Goal: Information Seeking & Learning: Learn about a topic

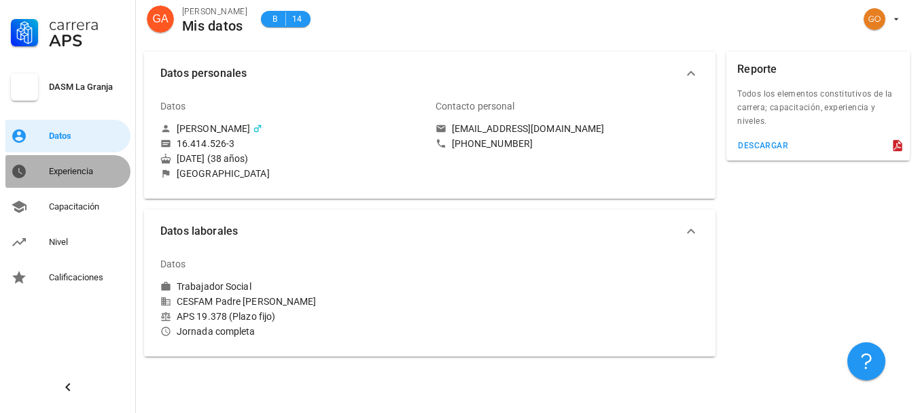
click at [86, 171] on div "Experiencia" at bounding box center [87, 171] width 76 height 11
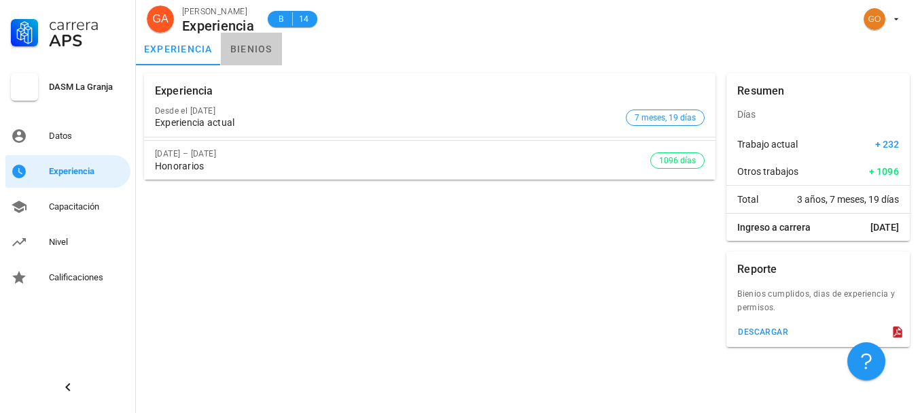
click at [252, 52] on link "bienios" at bounding box center [251, 49] width 61 height 33
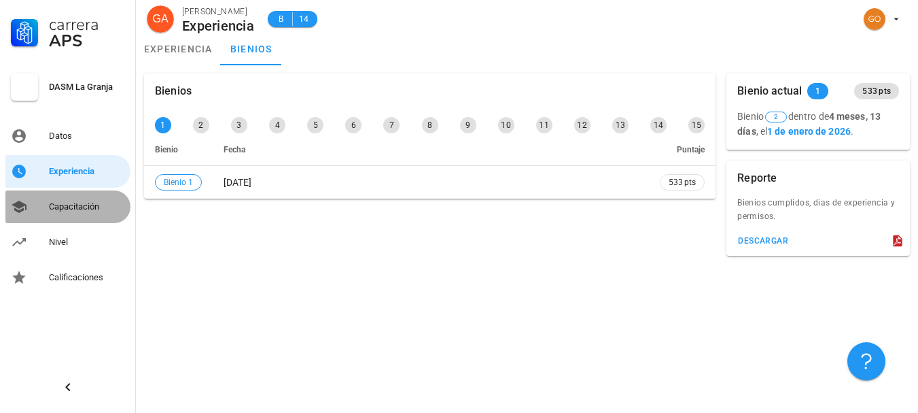
click at [93, 208] on div "Capacitación" at bounding box center [87, 206] width 76 height 11
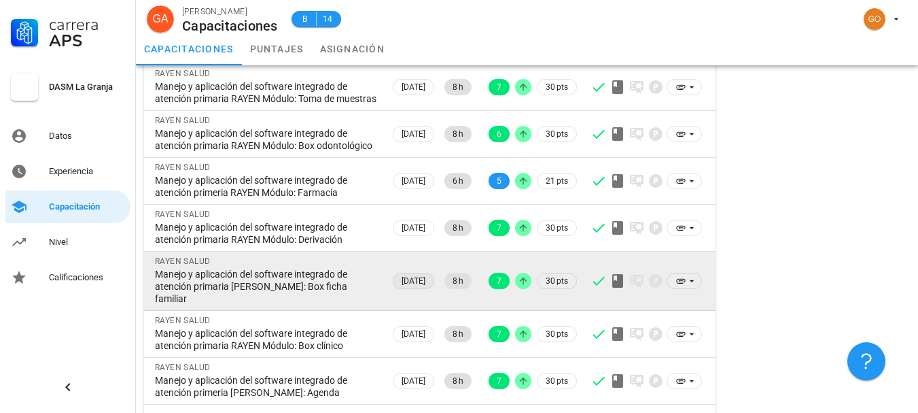
scroll to position [336, 0]
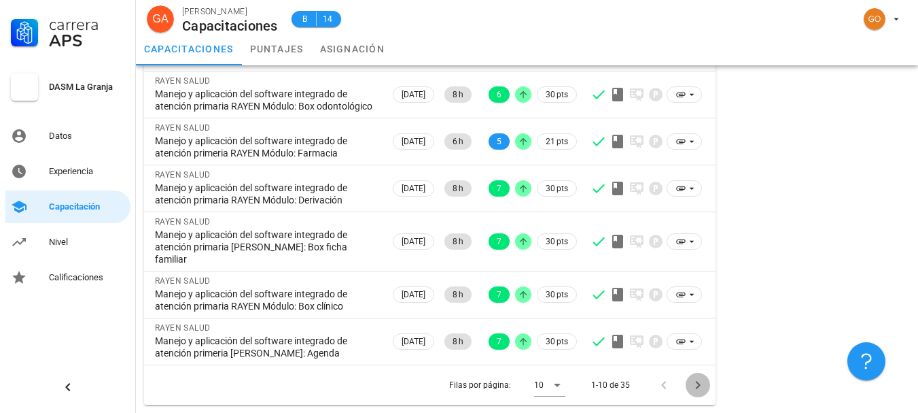
click at [697, 384] on icon "Página siguiente" at bounding box center [698, 385] width 16 height 16
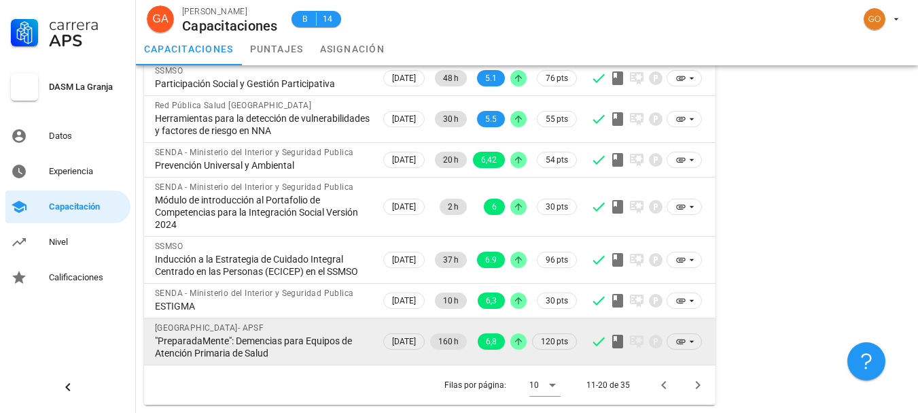
scroll to position [169, 0]
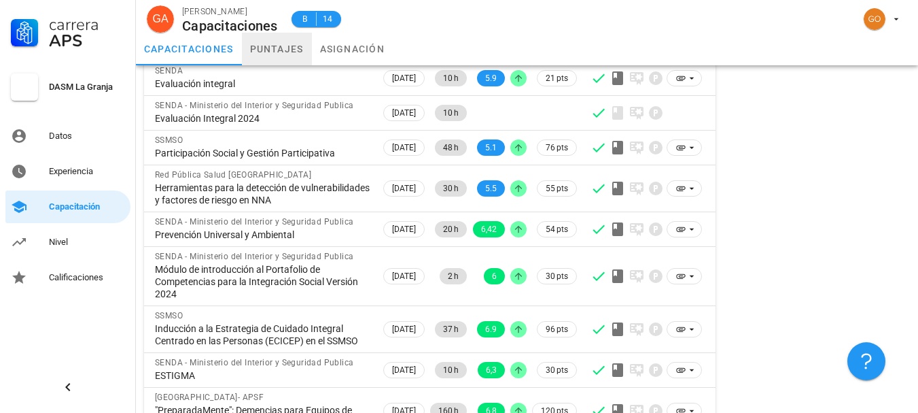
click at [290, 48] on link "puntajes" at bounding box center [277, 49] width 70 height 33
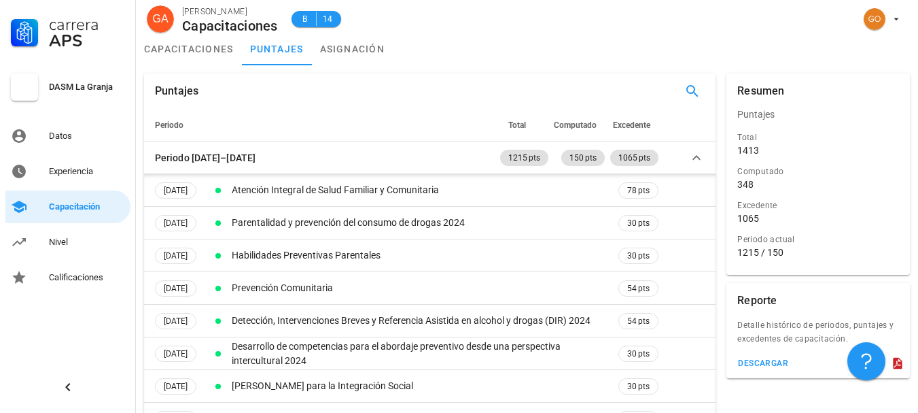
scroll to position [68, 0]
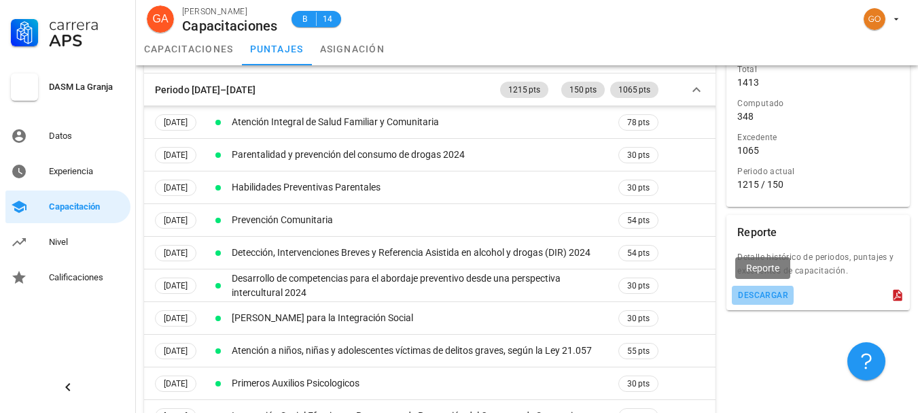
click at [770, 296] on div "descargar" at bounding box center [763, 295] width 51 height 10
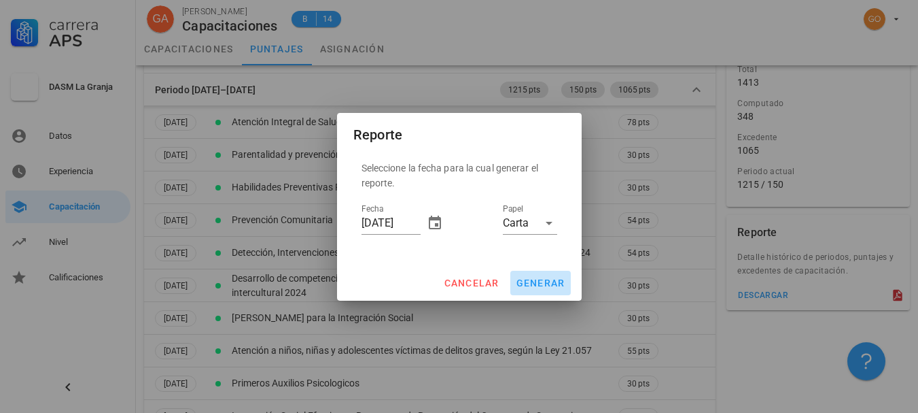
click at [555, 276] on button "generar" at bounding box center [541, 283] width 61 height 24
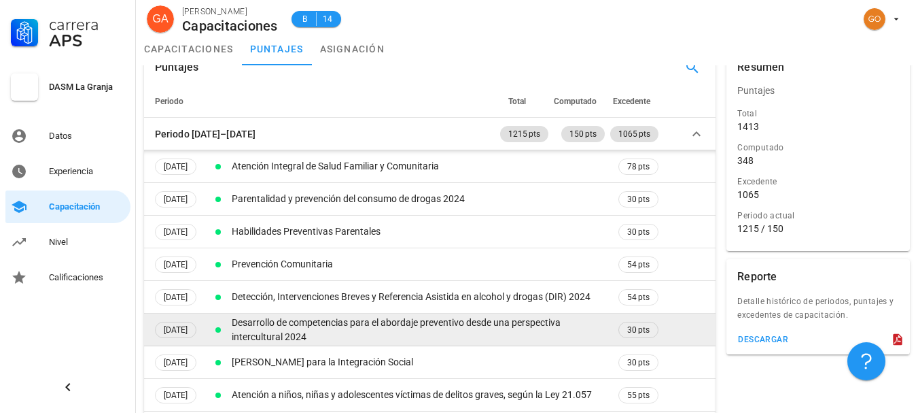
scroll to position [0, 0]
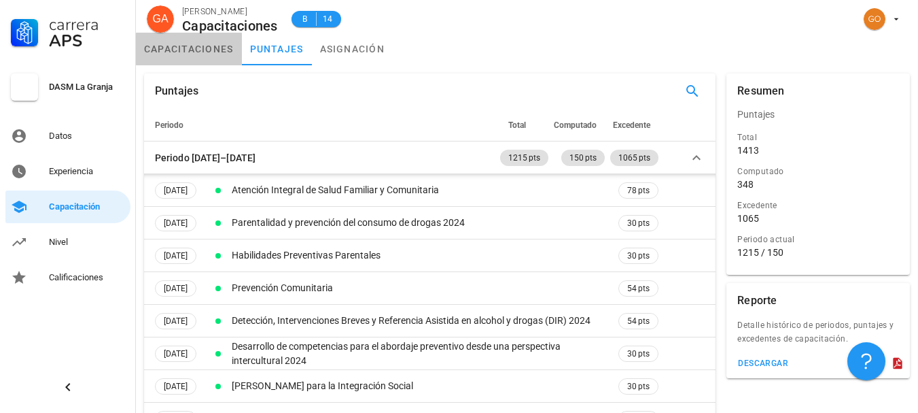
click at [213, 54] on link "capacitaciones" at bounding box center [189, 49] width 106 height 33
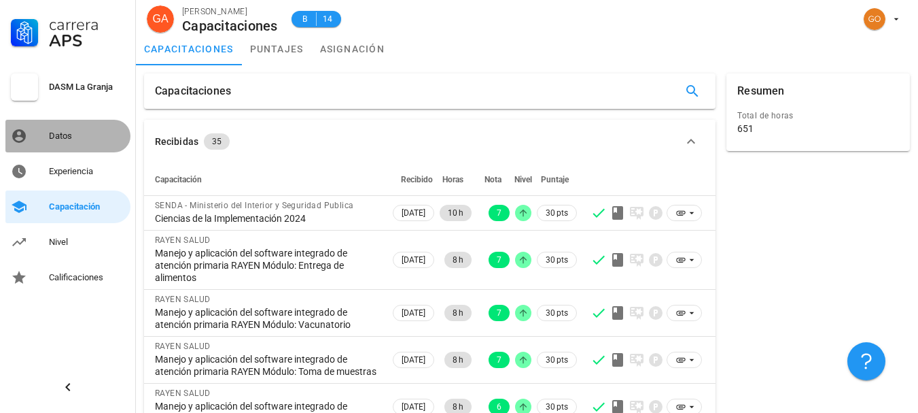
click at [65, 137] on div "Datos" at bounding box center [87, 136] width 76 height 11
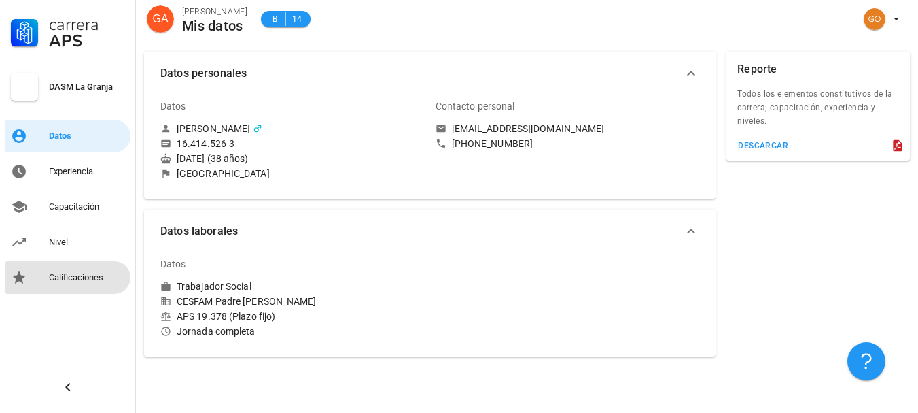
click at [81, 276] on div "Calificaciones" at bounding box center [87, 277] width 76 height 11
